Goal: Transaction & Acquisition: Download file/media

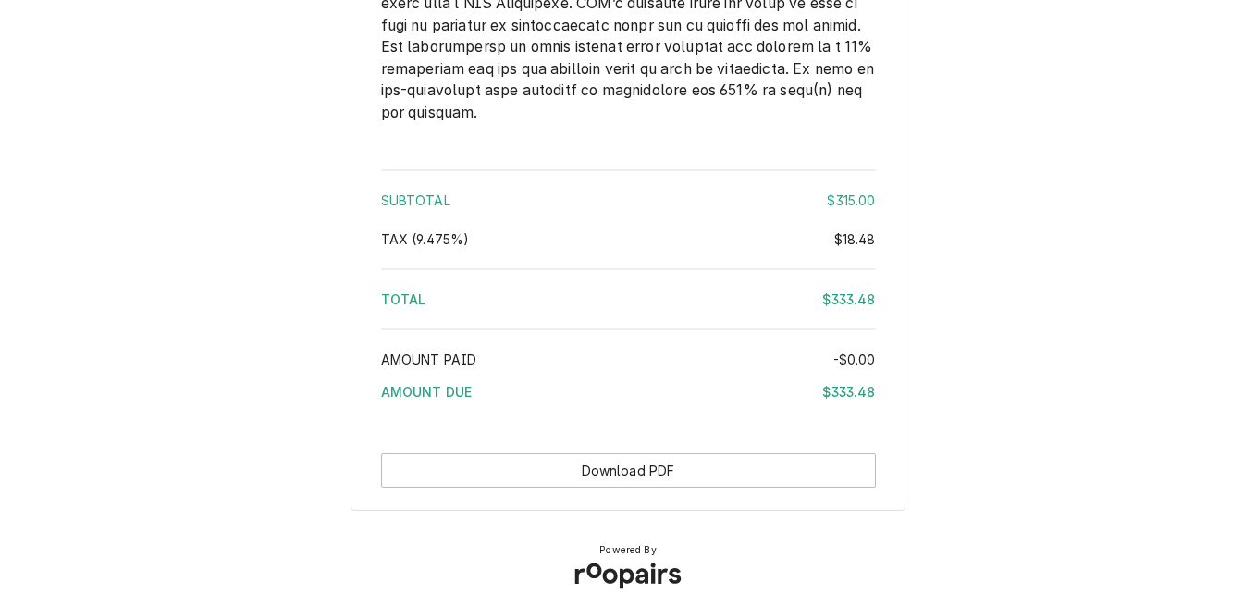
scroll to position [2936, 0]
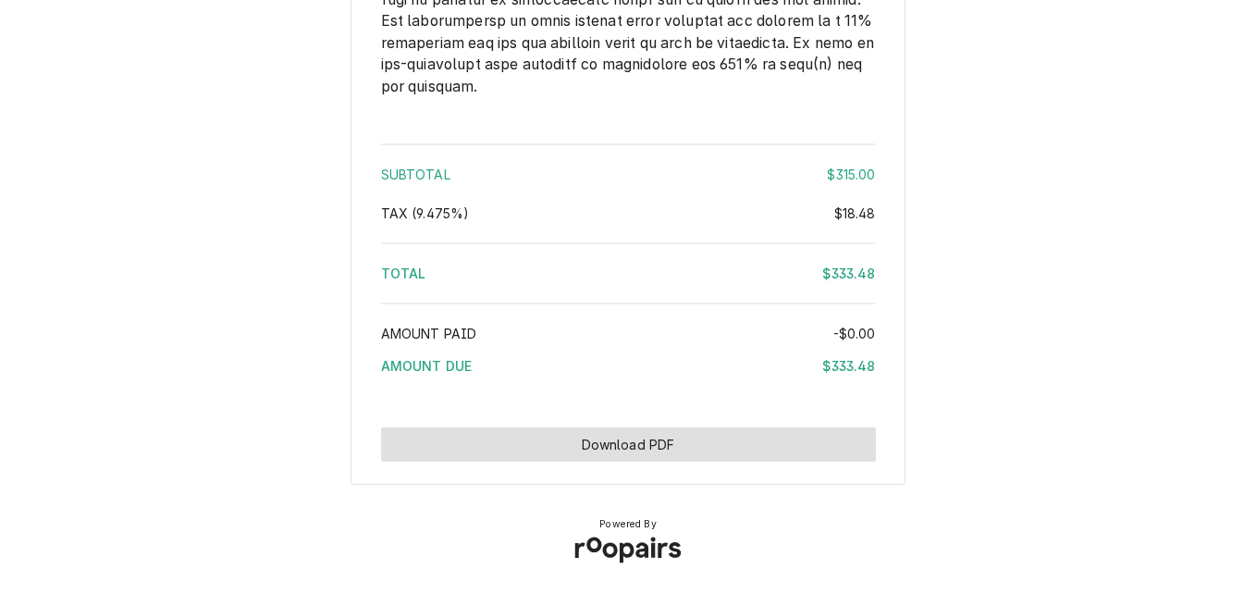
click at [610, 445] on button "Download PDF" at bounding box center [628, 444] width 495 height 34
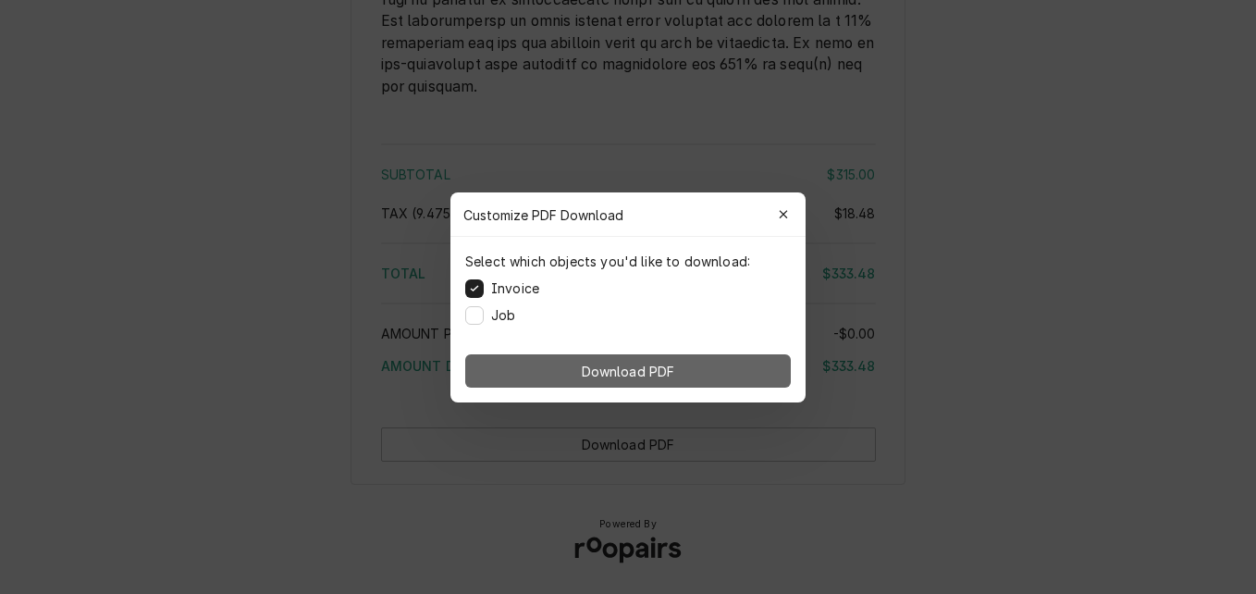
click at [647, 375] on span "Download PDF" at bounding box center [628, 370] width 101 height 19
